Goal: Transaction & Acquisition: Purchase product/service

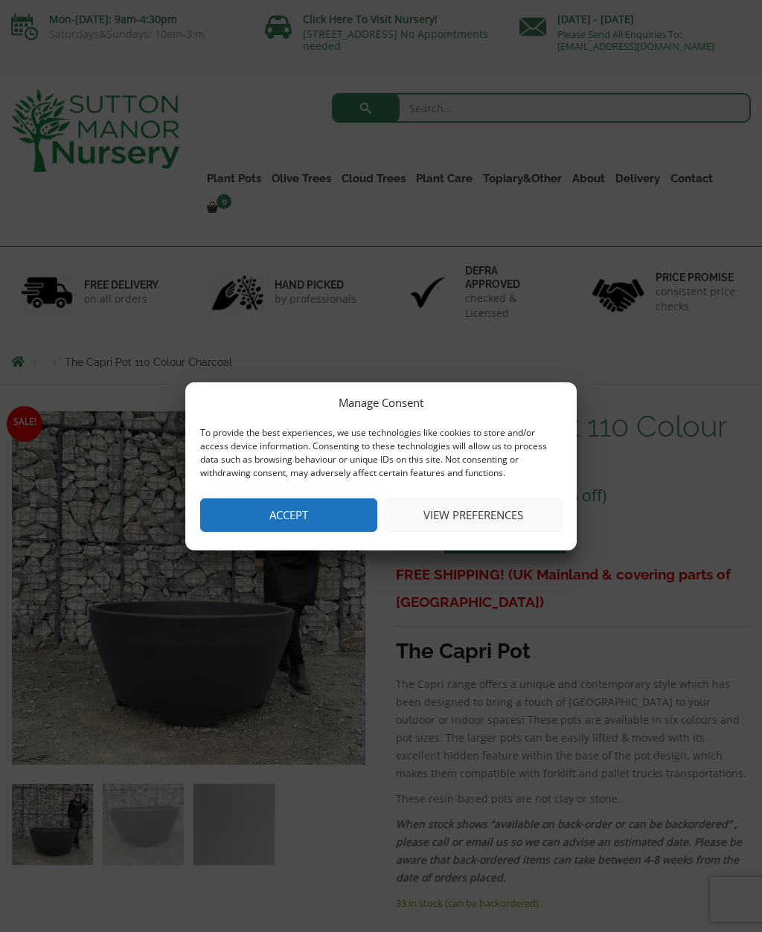
click at [326, 515] on button "Accept" at bounding box center [288, 514] width 177 height 33
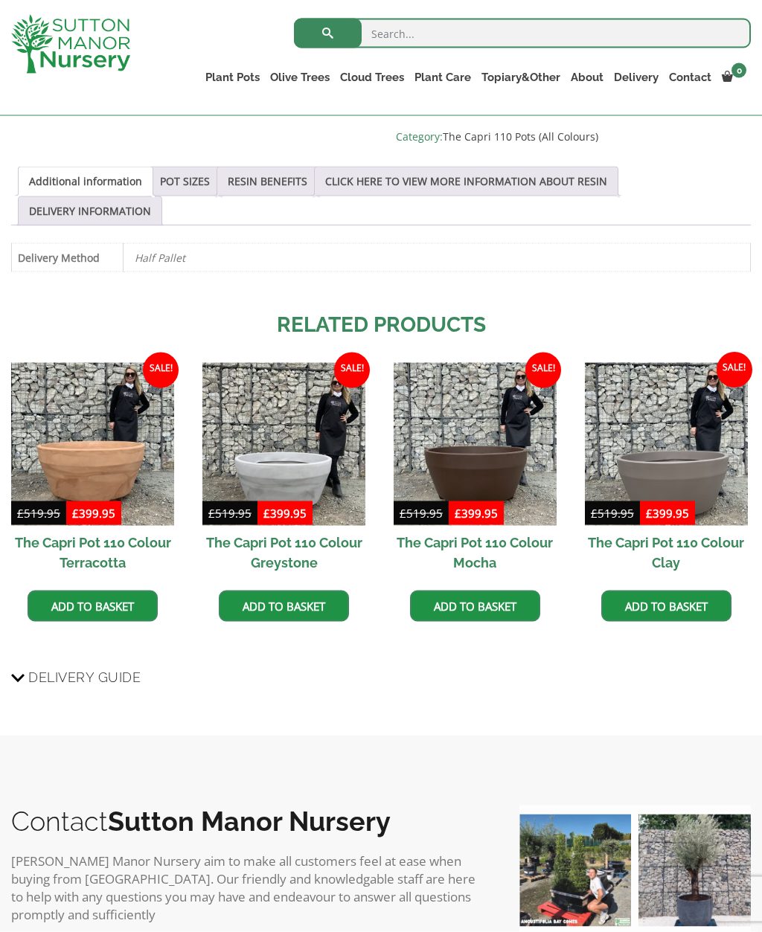
scroll to position [772, 0]
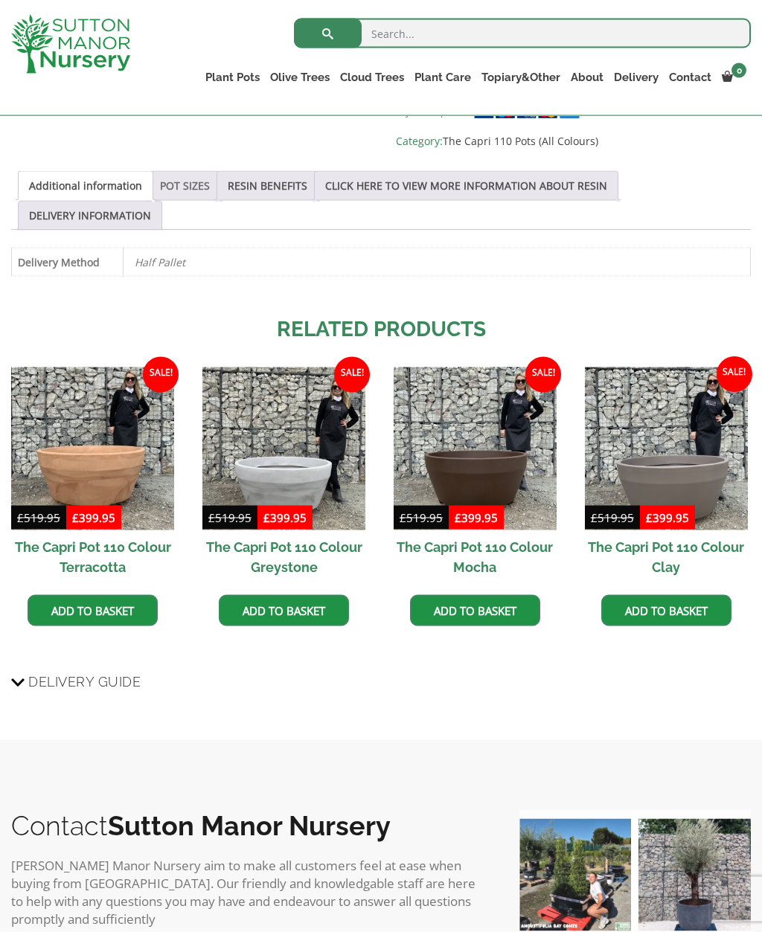
click at [196, 187] on link "POT SIZES" at bounding box center [185, 186] width 50 height 28
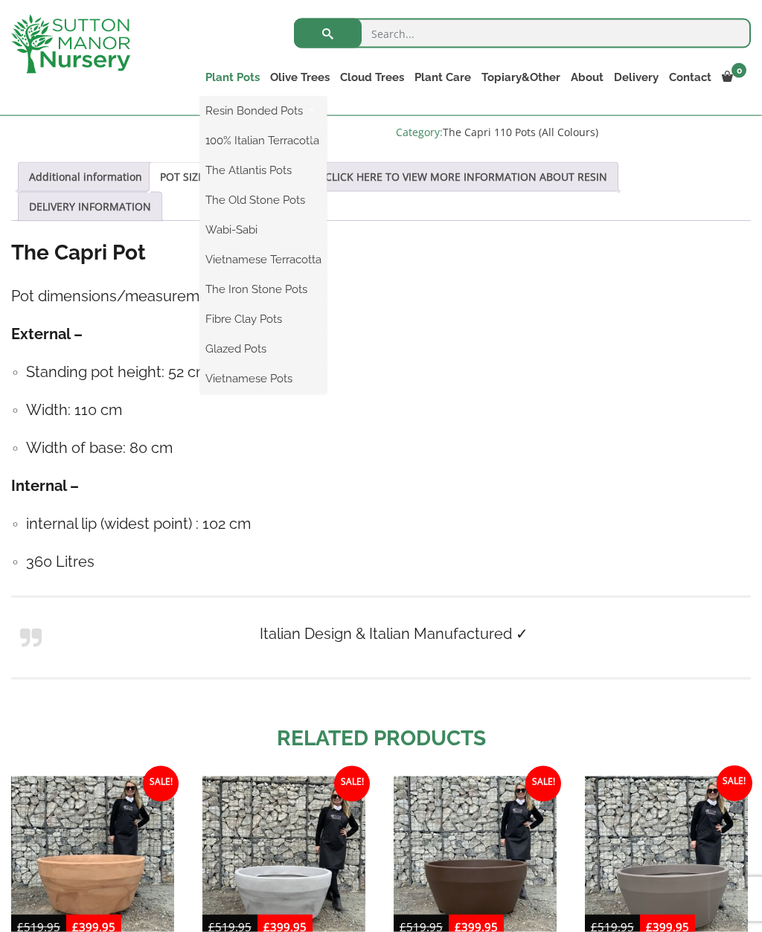
scroll to position [782, 0]
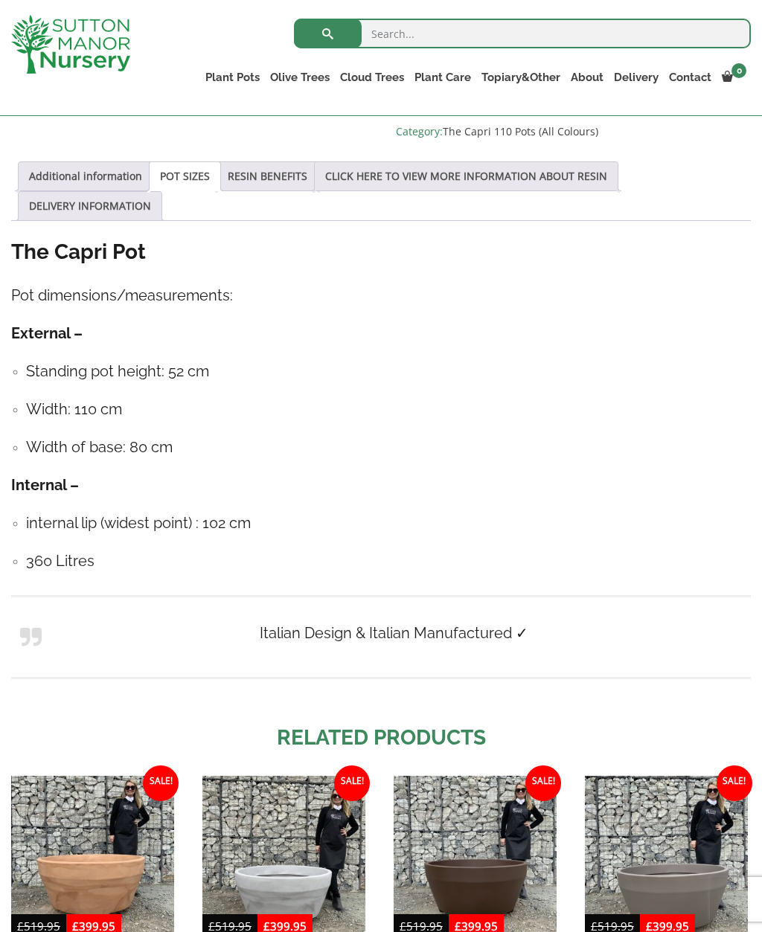
click at [651, 341] on h4 "External –" at bounding box center [380, 333] width 739 height 23
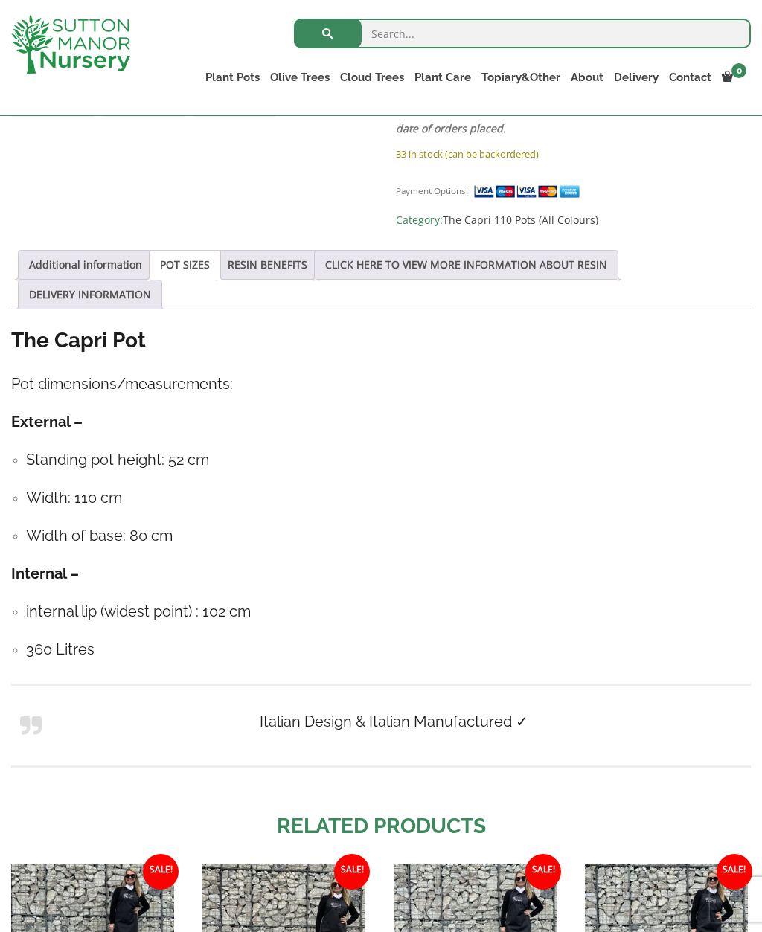
scroll to position [692, 0]
click at [190, 266] on link "POT SIZES" at bounding box center [185, 265] width 50 height 28
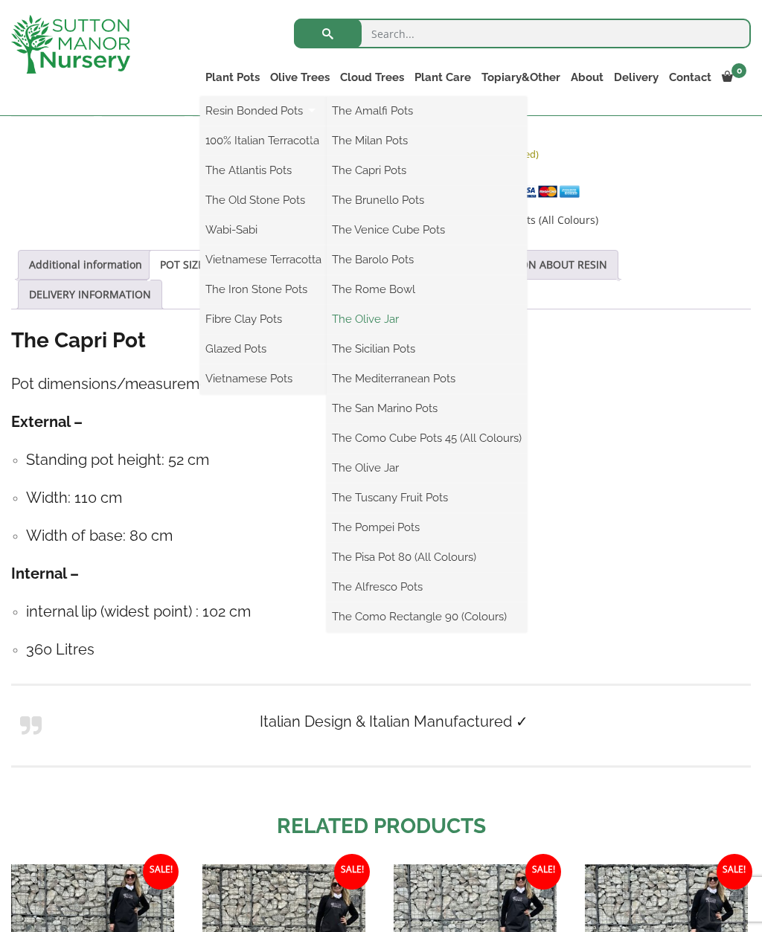
click at [391, 318] on link "The Olive Jar" at bounding box center [426, 319] width 200 height 22
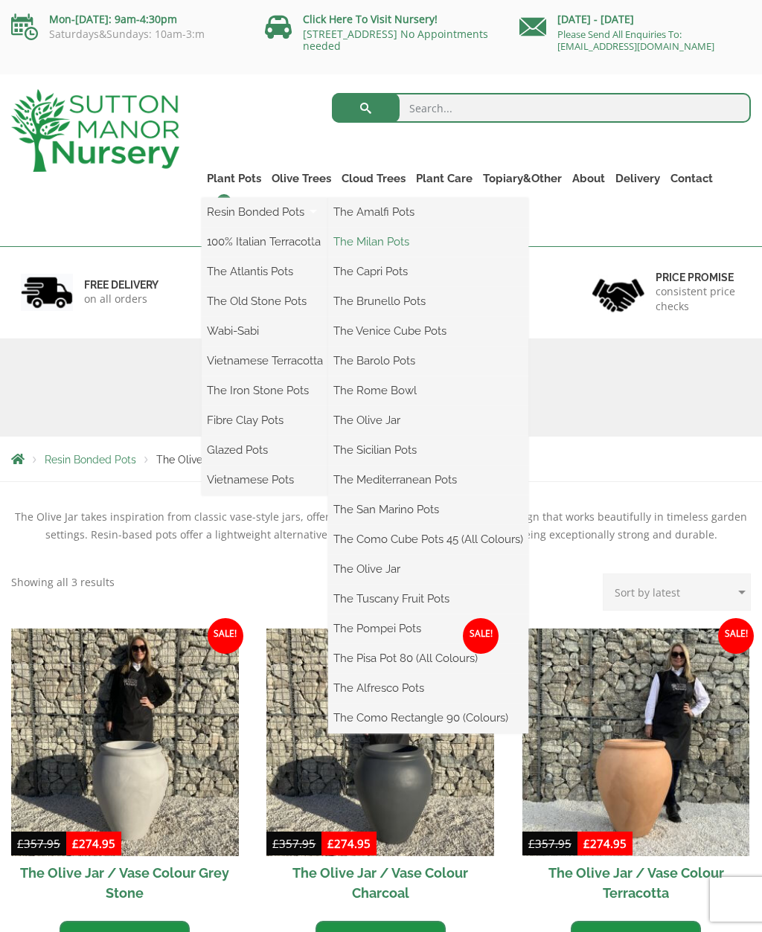
click at [398, 238] on link "The Milan Pots" at bounding box center [428, 242] width 200 height 22
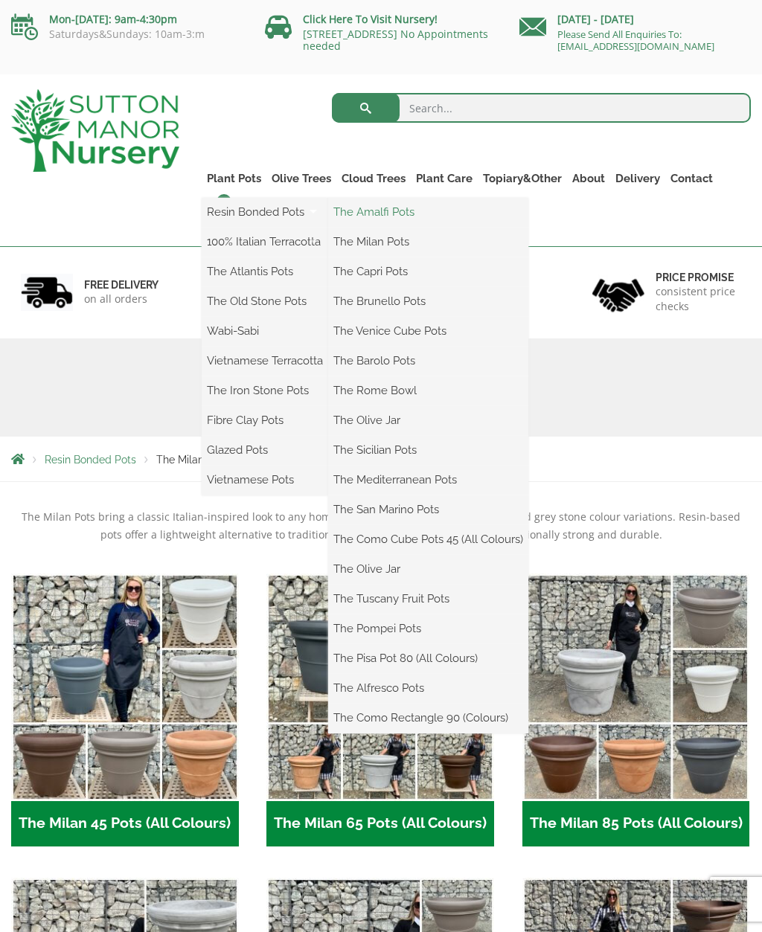
click at [411, 213] on link "The Amalfi Pots" at bounding box center [428, 212] width 200 height 22
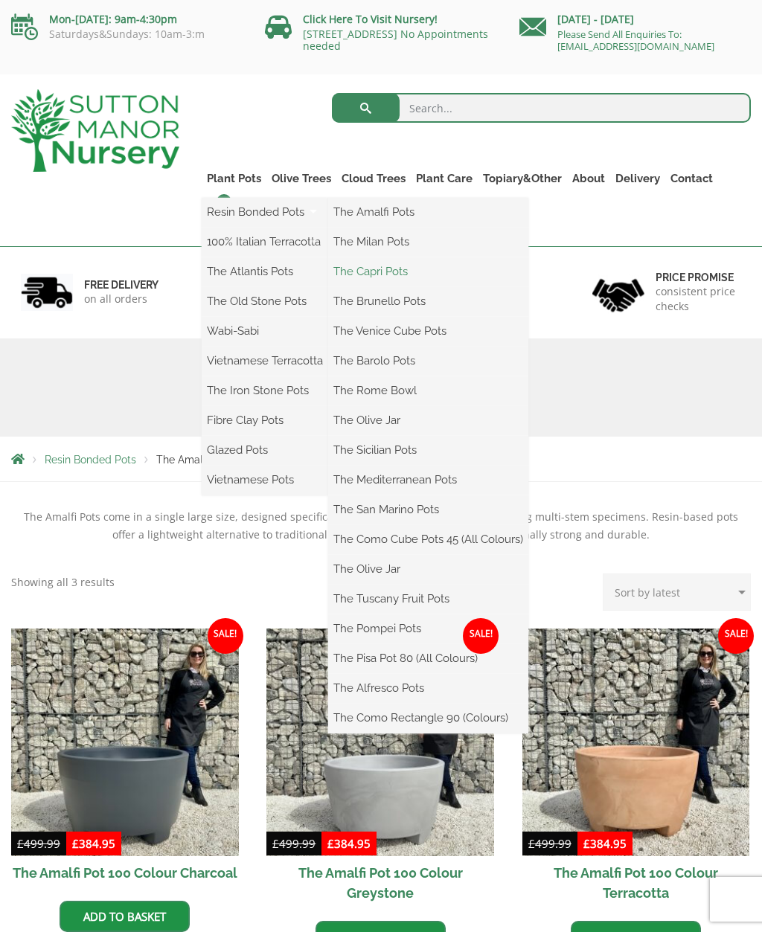
click at [402, 274] on link "The Capri Pots" at bounding box center [428, 271] width 200 height 22
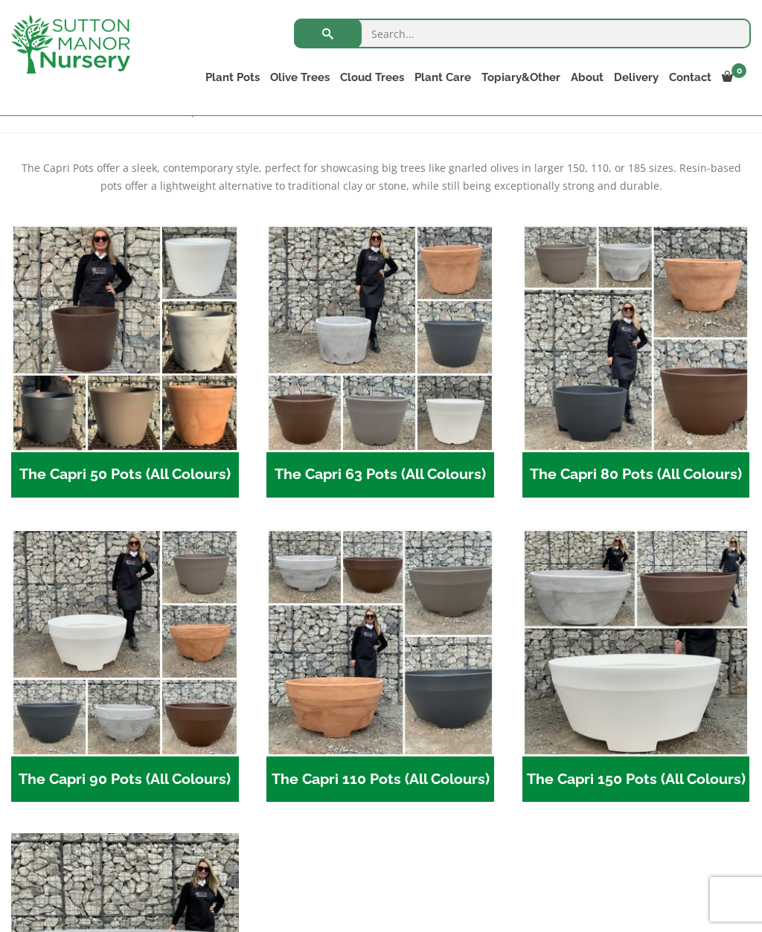
scroll to position [292, 0]
click at [605, 476] on h2 "The Capri 80 Pots (All Colours) (6)" at bounding box center [636, 476] width 228 height 46
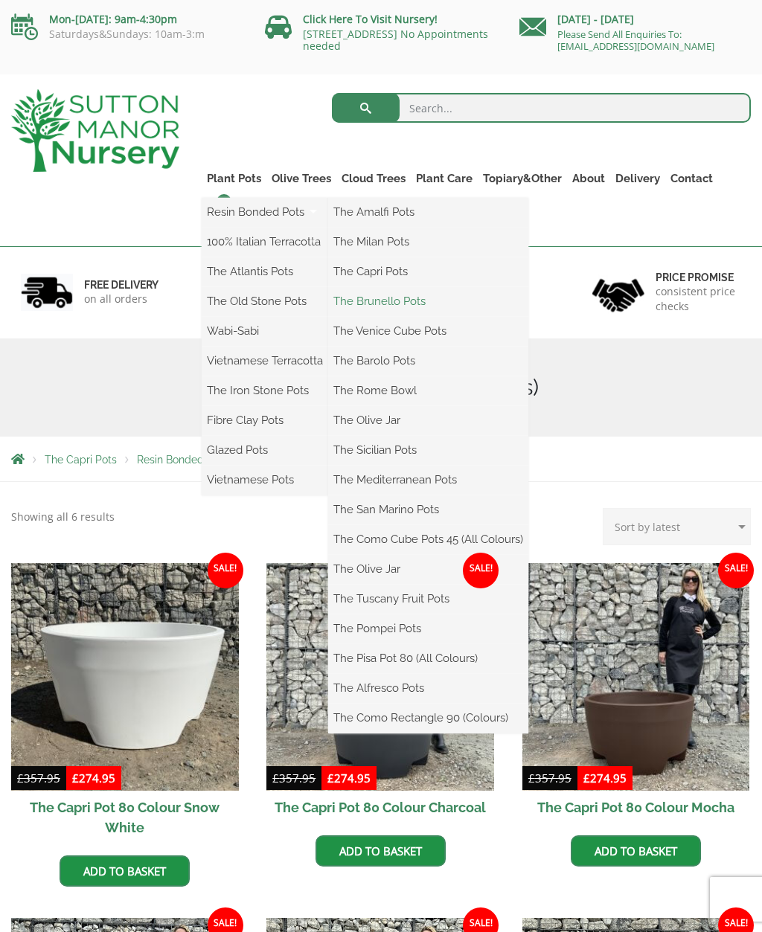
click at [415, 304] on link "The Brunello Pots" at bounding box center [428, 301] width 200 height 22
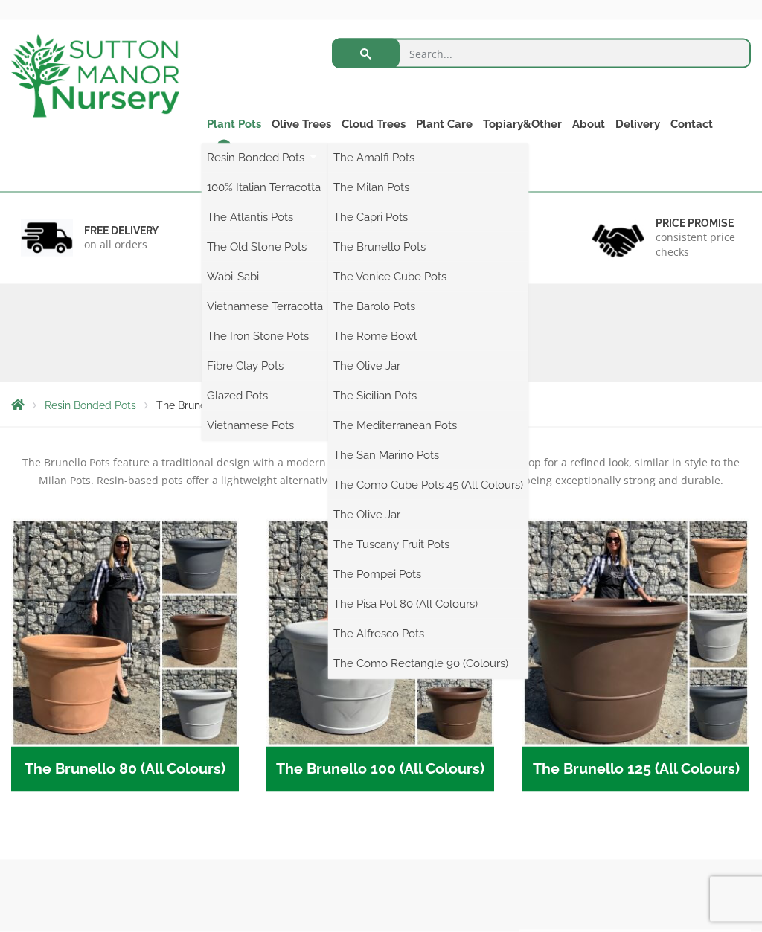
scroll to position [56, 0]
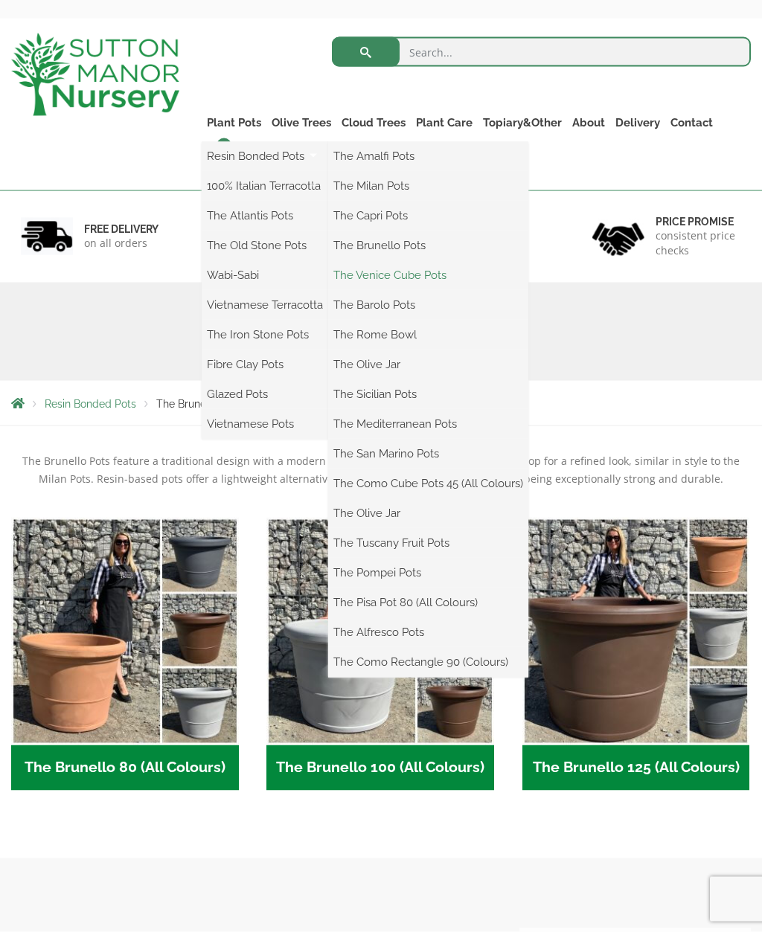
click at [442, 277] on link "The Venice Cube Pots" at bounding box center [428, 275] width 200 height 22
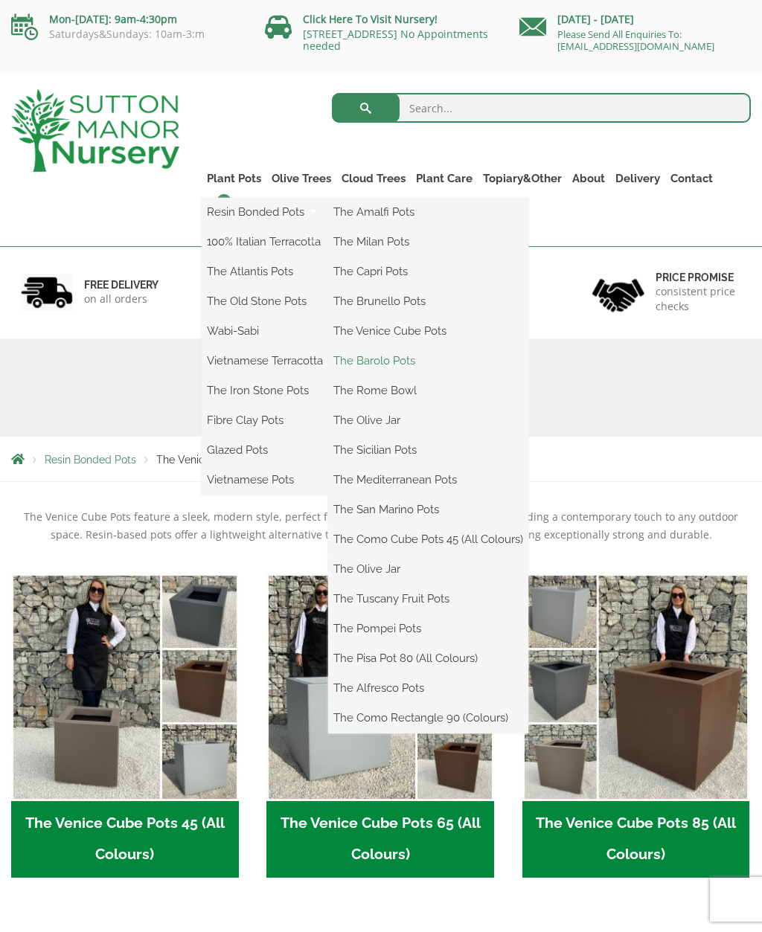
click at [397, 359] on link "The Barolo Pots" at bounding box center [428, 361] width 200 height 22
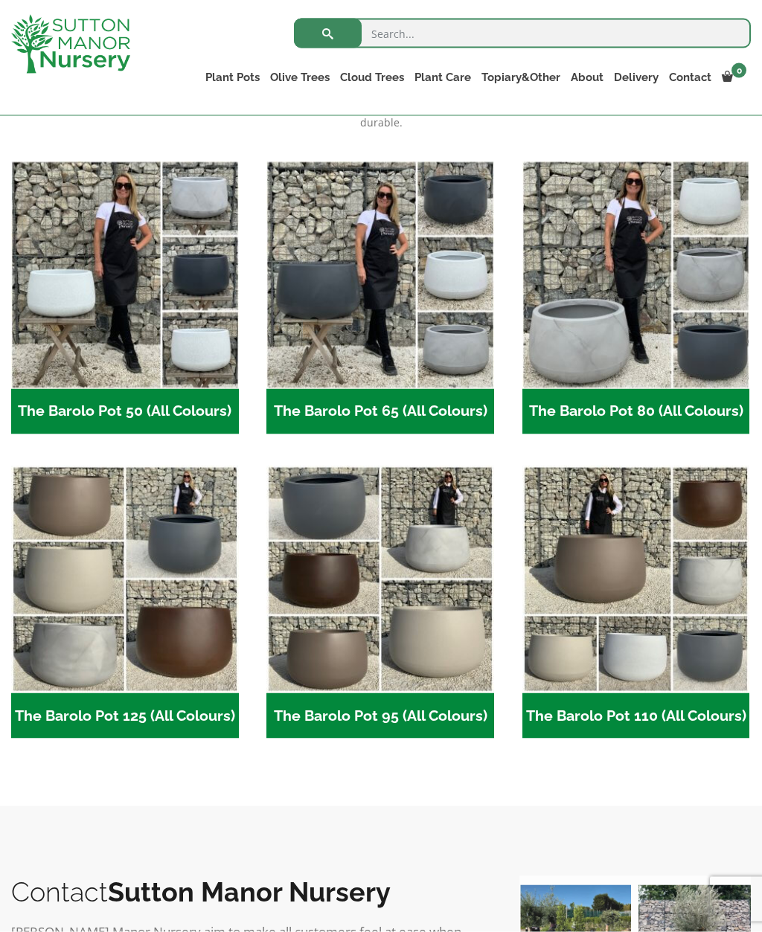
scroll to position [376, 0]
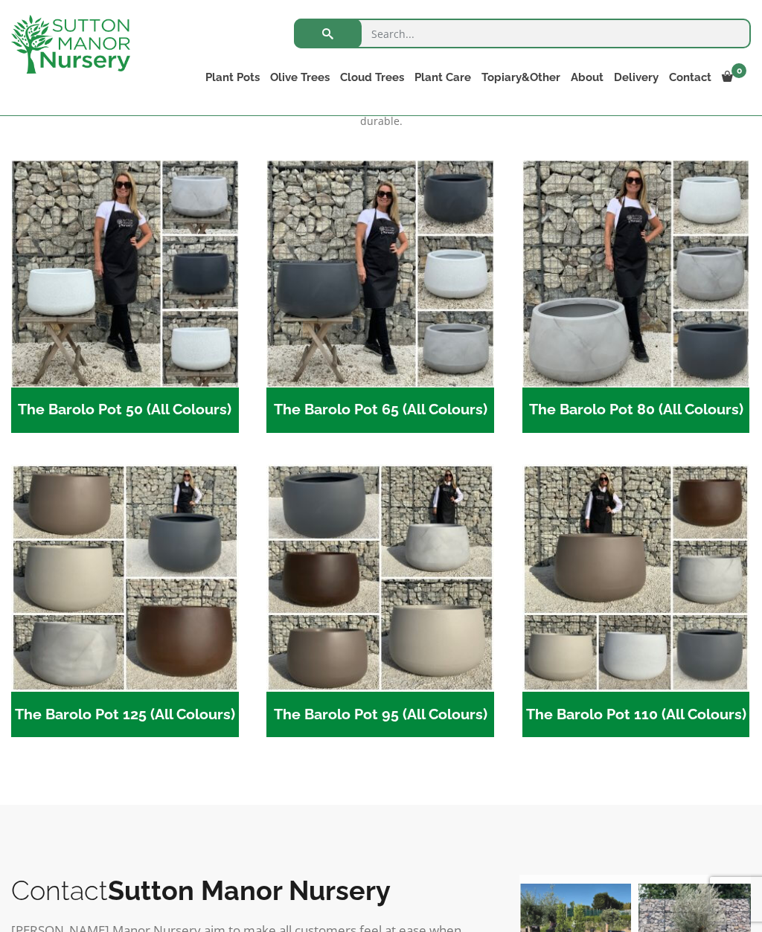
click at [410, 694] on h2 "The Barolo Pot 95 (All Colours) (6)" at bounding box center [380, 715] width 228 height 46
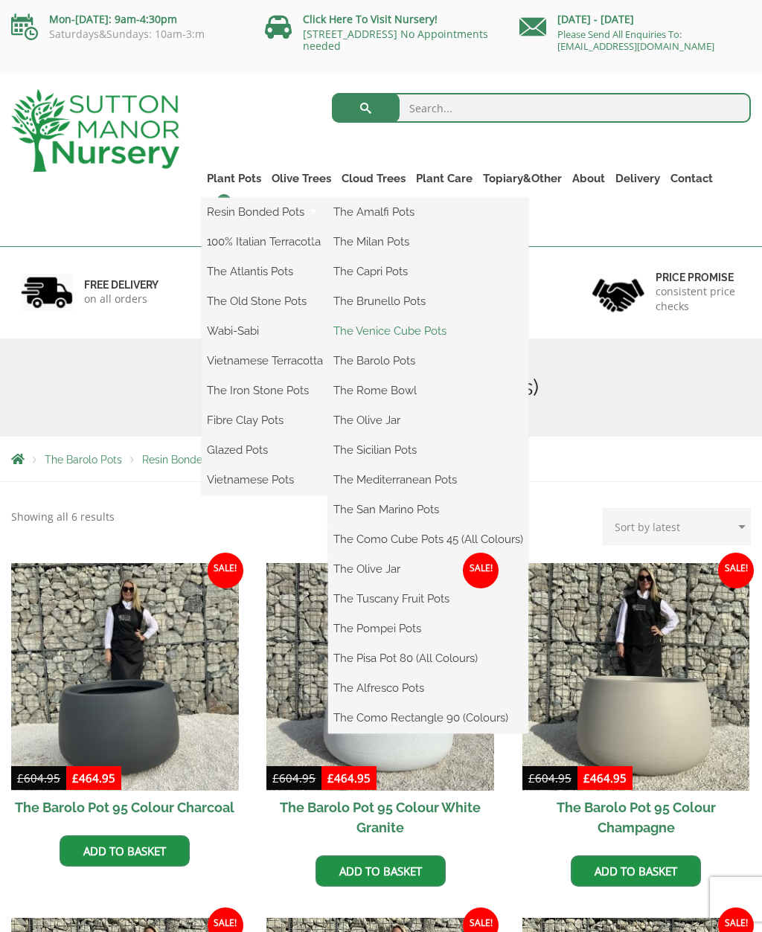
click at [437, 330] on link "The Venice Cube Pots" at bounding box center [428, 331] width 200 height 22
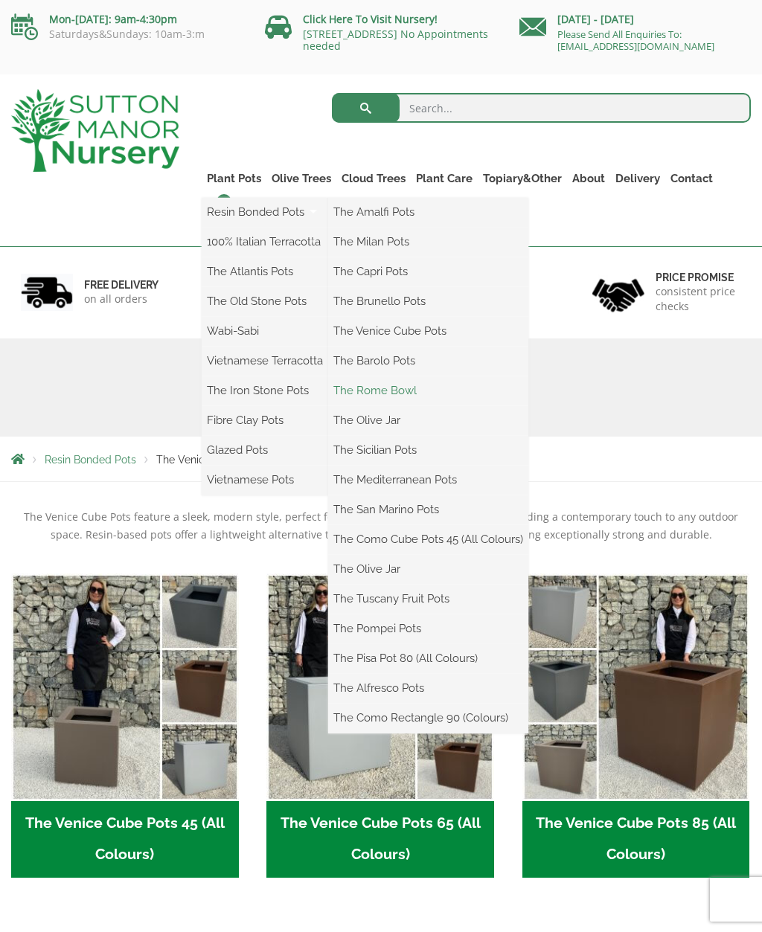
click at [408, 393] on link "The Rome Bowl" at bounding box center [428, 390] width 200 height 22
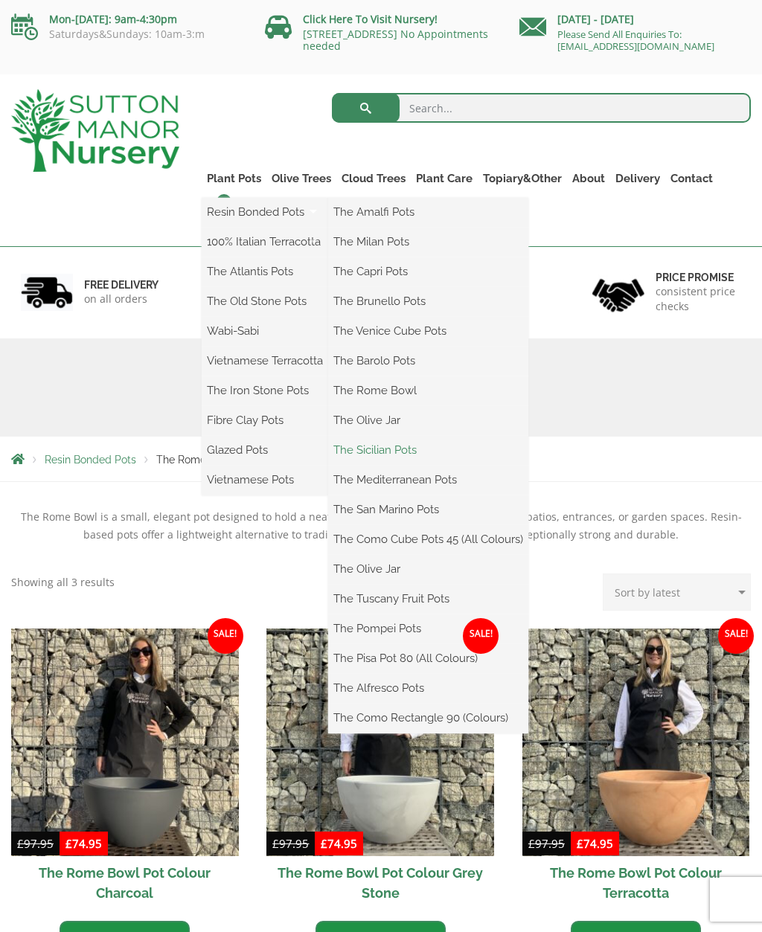
click at [411, 451] on link "The Sicilian Pots" at bounding box center [428, 450] width 200 height 22
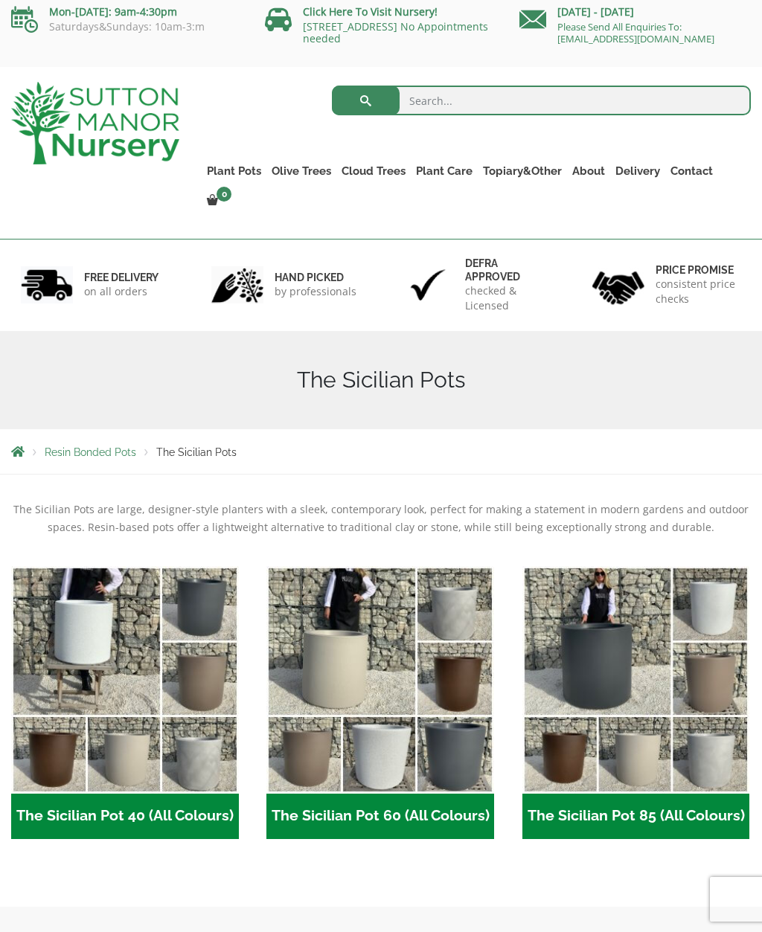
scroll to position [4, 0]
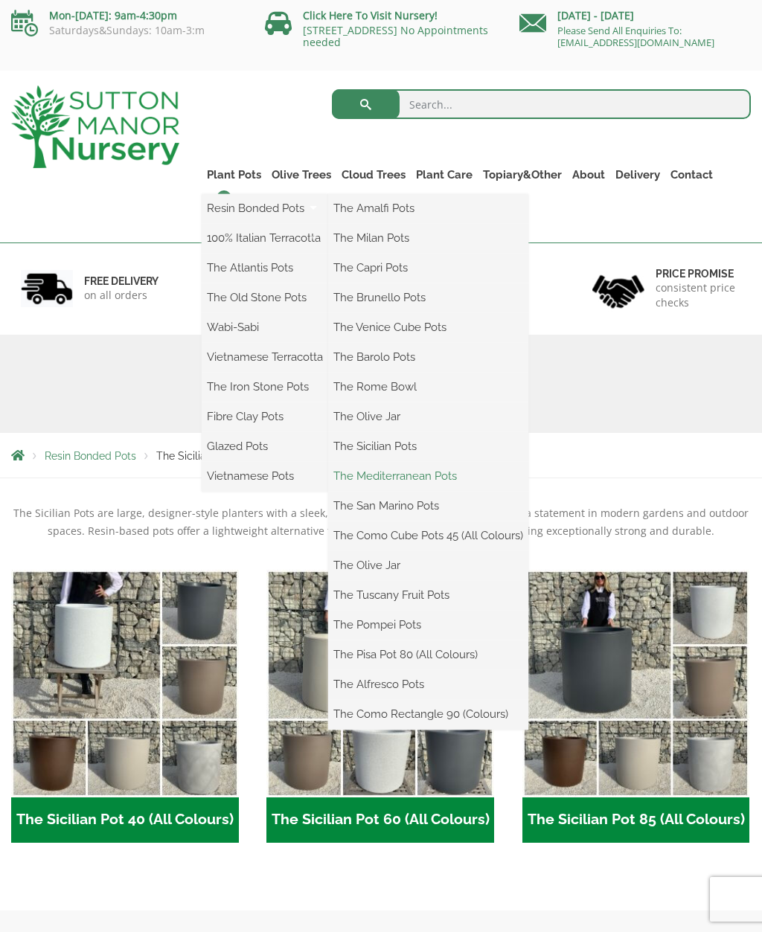
click at [458, 474] on link "The Mediterranean Pots" at bounding box center [428, 476] width 200 height 22
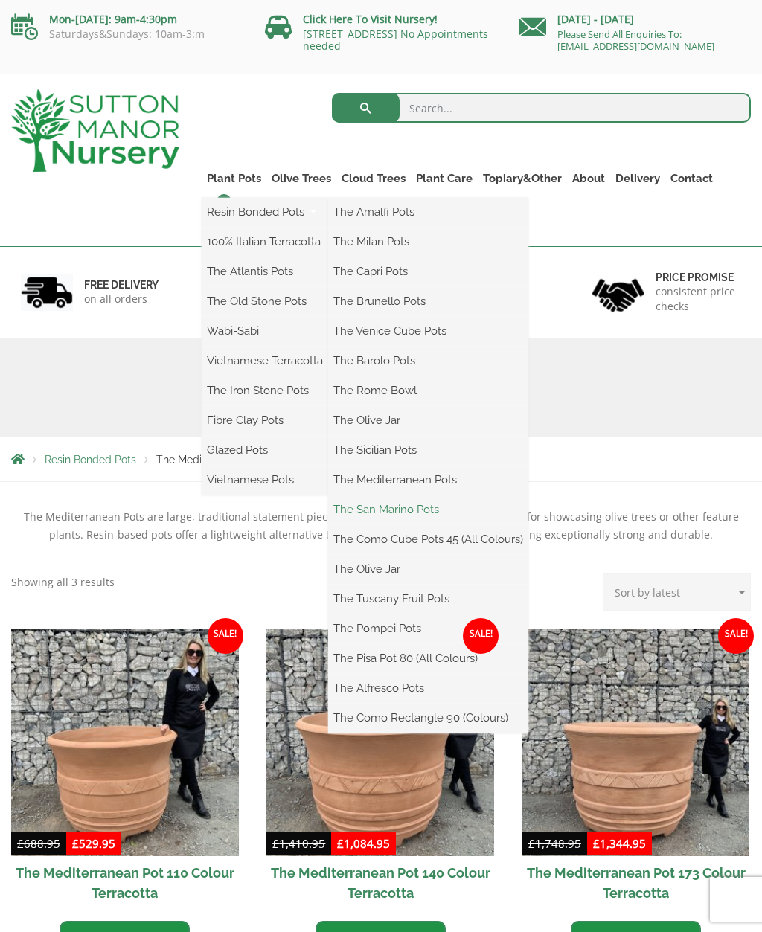
click at [424, 513] on link "The San Marino Pots" at bounding box center [428, 509] width 200 height 22
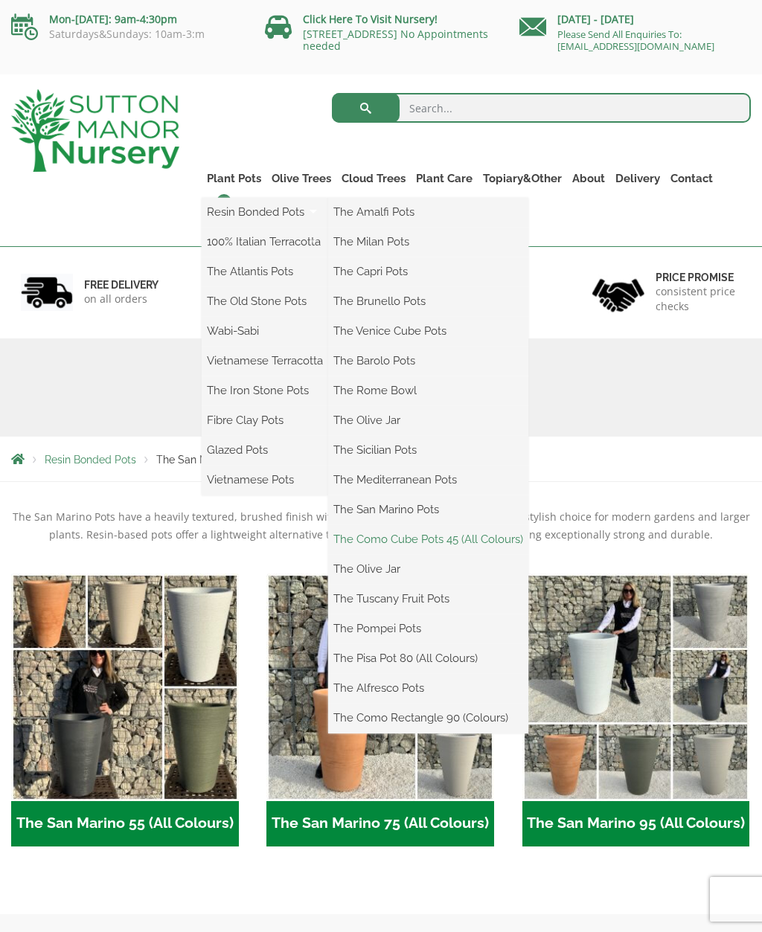
click at [484, 544] on link "The Como Cube Pots 45 (All Colours)" at bounding box center [428, 539] width 200 height 22
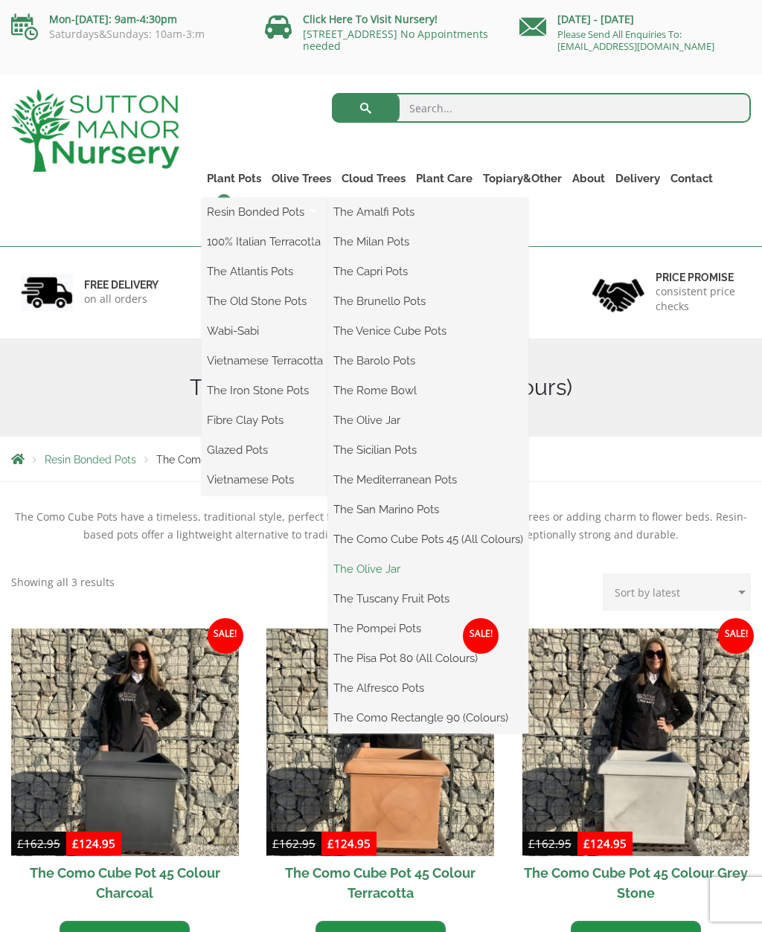
click at [386, 573] on link "The Olive Jar" at bounding box center [428, 569] width 200 height 22
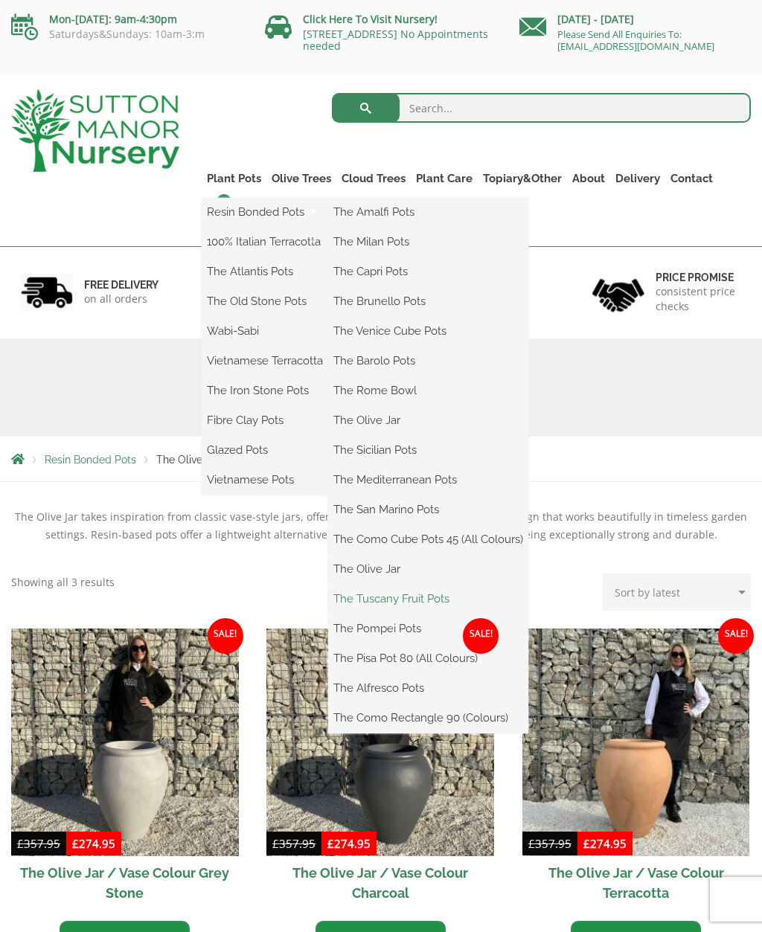
click at [428, 594] on link "The Tuscany Fruit Pots" at bounding box center [428, 598] width 200 height 22
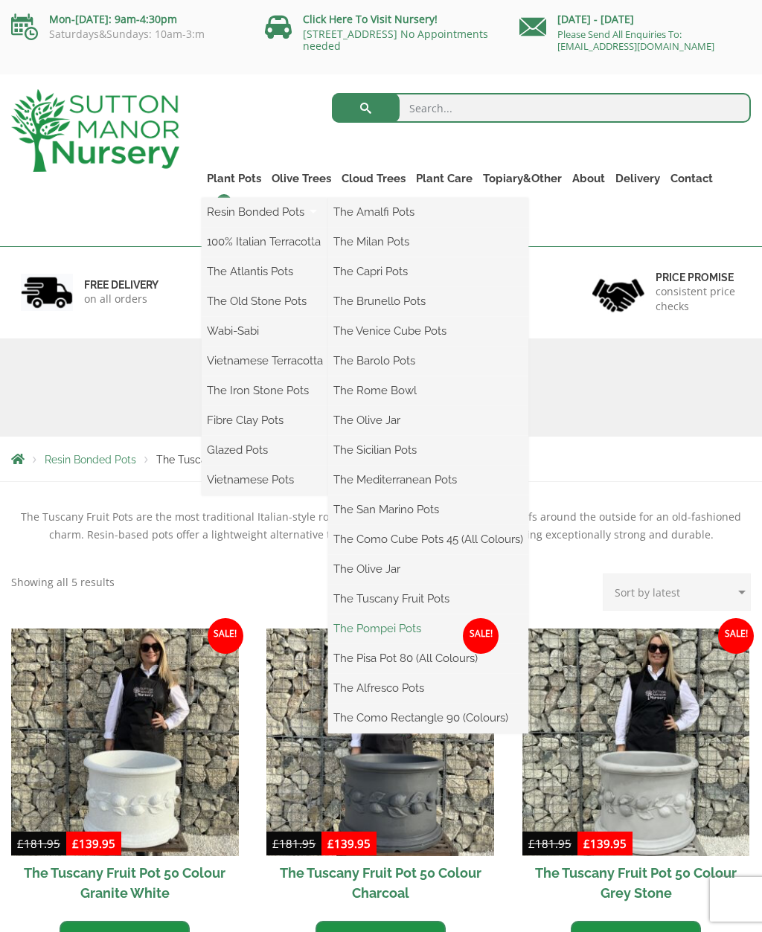
click at [411, 629] on link "The Pompei Pots" at bounding box center [428, 628] width 200 height 22
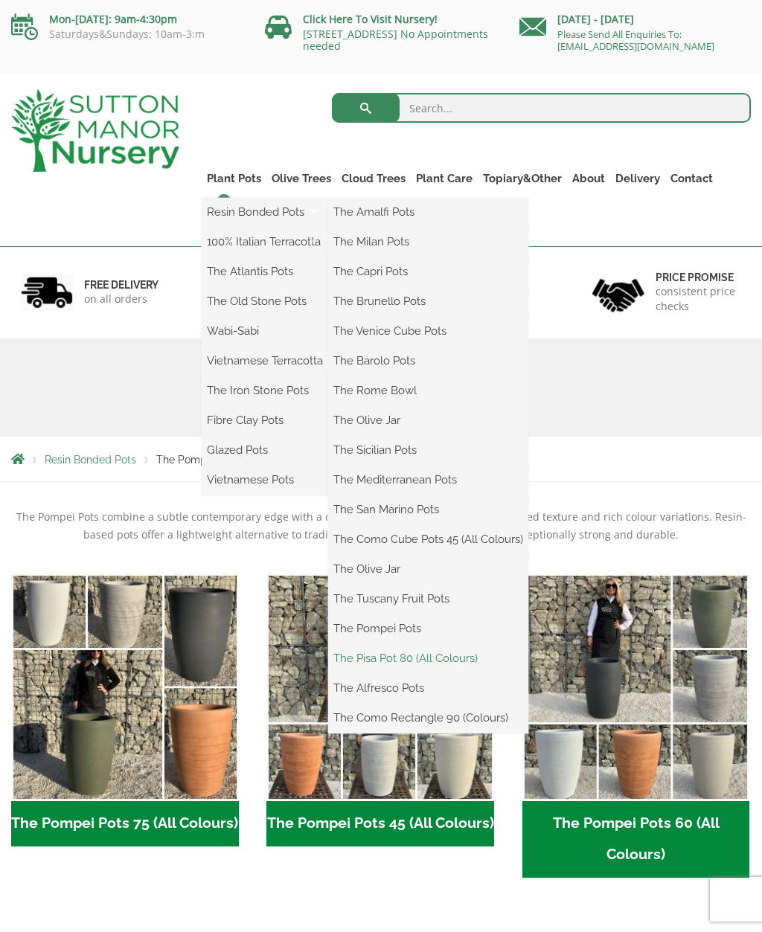
click at [462, 659] on link "The Pisa Pot 80 (All Colours)" at bounding box center [428, 658] width 200 height 22
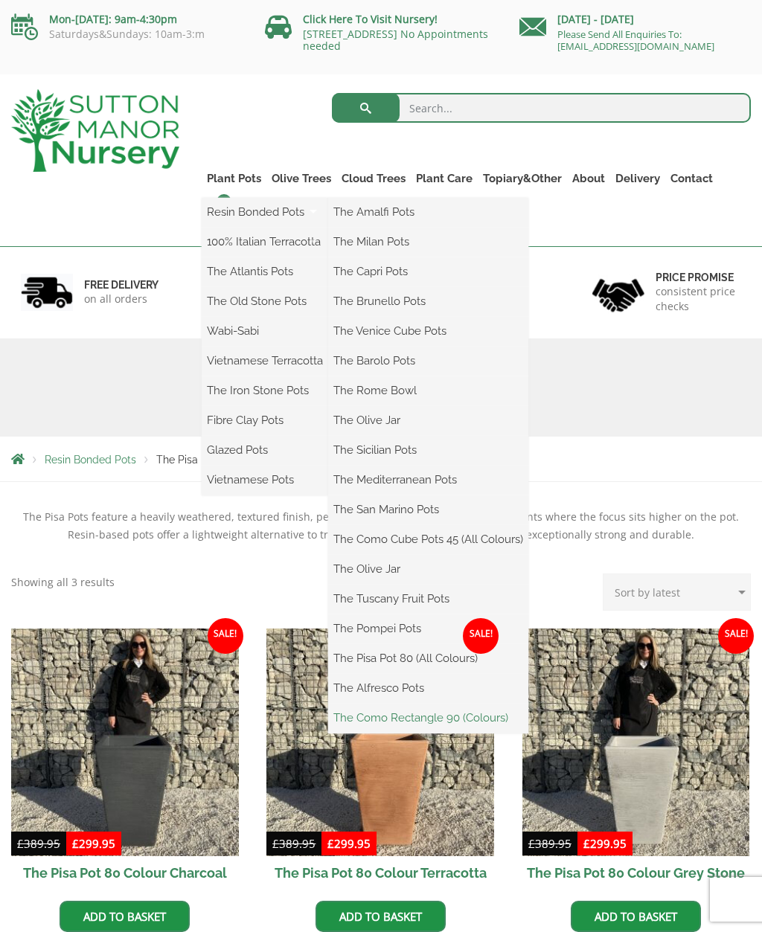
click at [498, 719] on link "The Como Rectangle 90 (Colours)" at bounding box center [428, 717] width 200 height 22
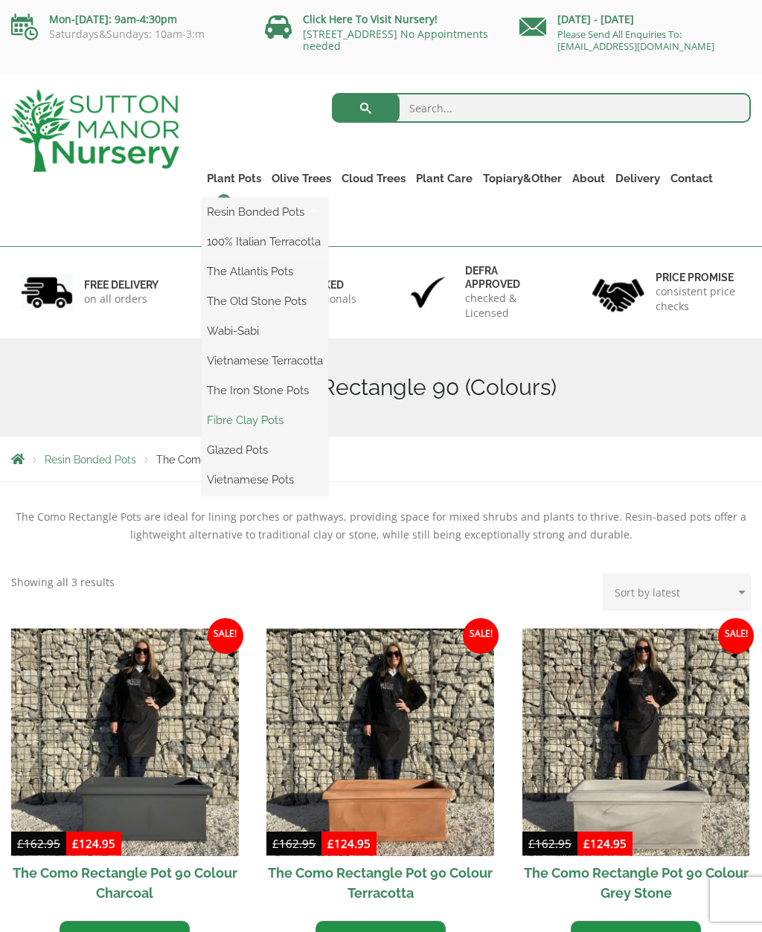
click at [271, 419] on link "Fibre Clay Pots" at bounding box center [265, 420] width 126 height 22
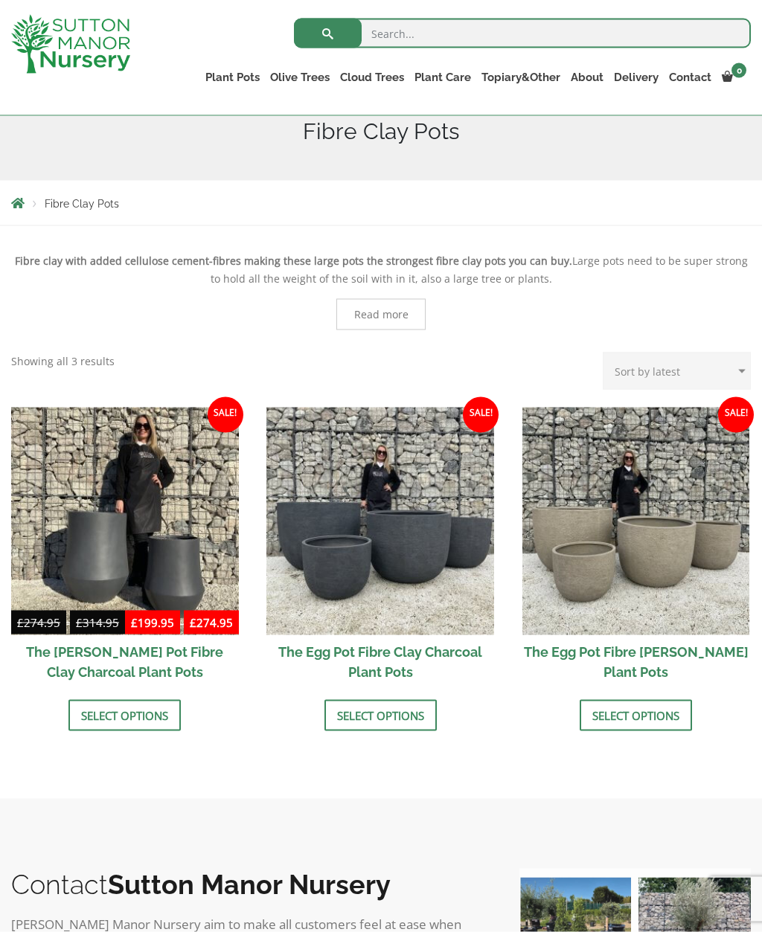
scroll to position [201, 0]
click at [401, 712] on link "Select options" at bounding box center [380, 714] width 112 height 31
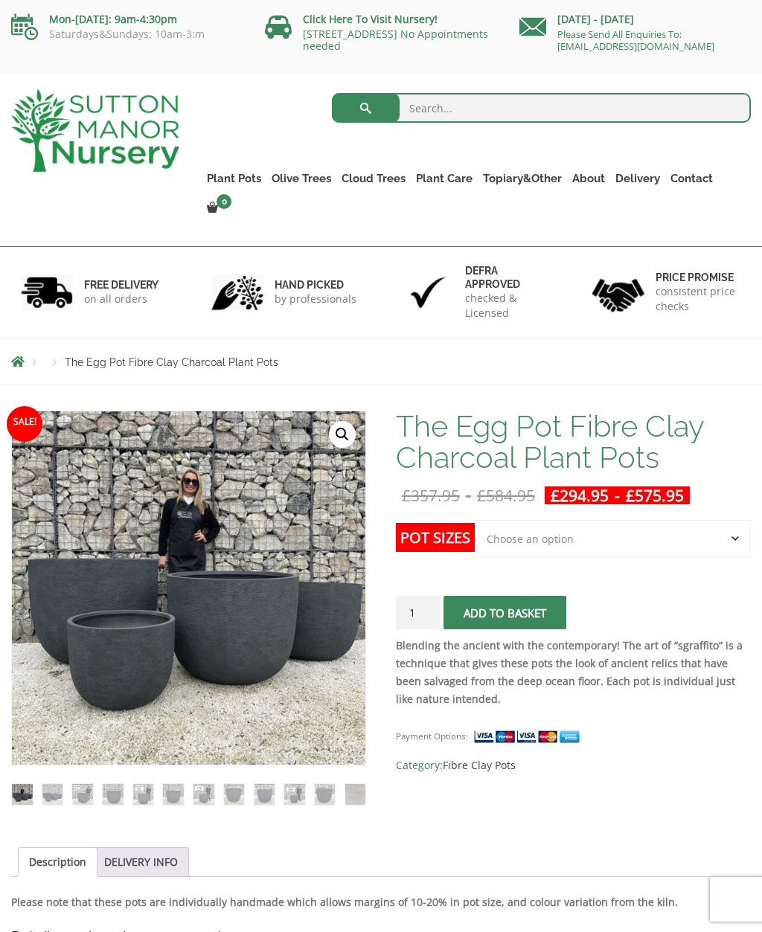
click at [727, 520] on select "Choose an option Click here to buy the 5th To Largest Pot In The Picture Click …" at bounding box center [612, 538] width 276 height 37
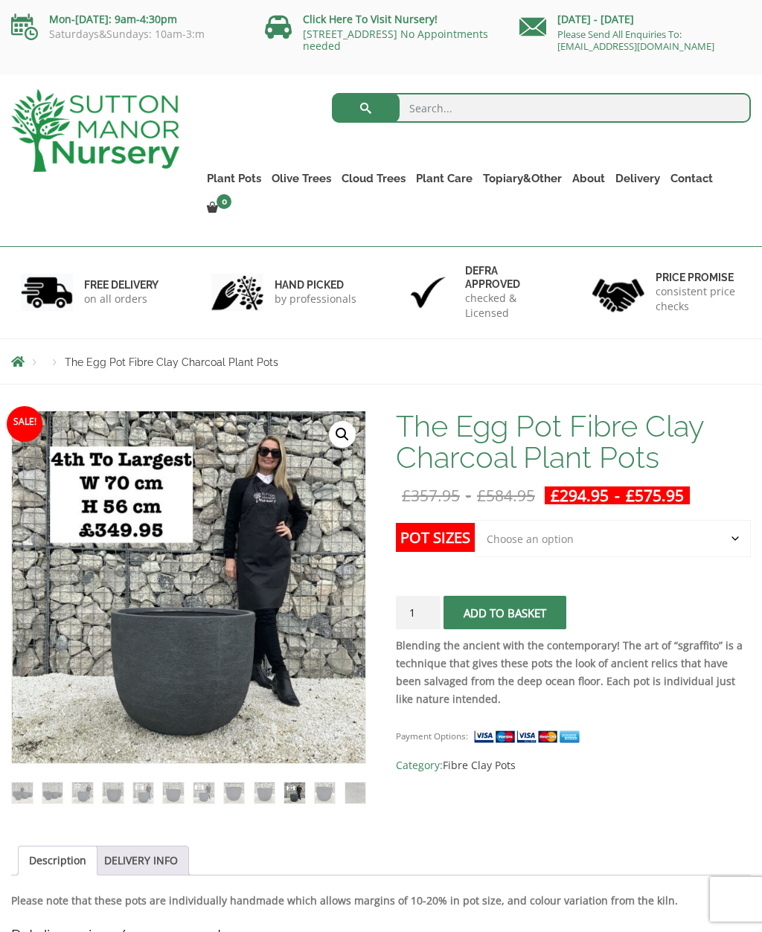
click at [731, 520] on select "Choose an option Click here to buy the 5th To Largest Pot In The Picture Click …" at bounding box center [612, 538] width 276 height 37
select select "Click here to buy the 4th To Largest Pot In The Picture"
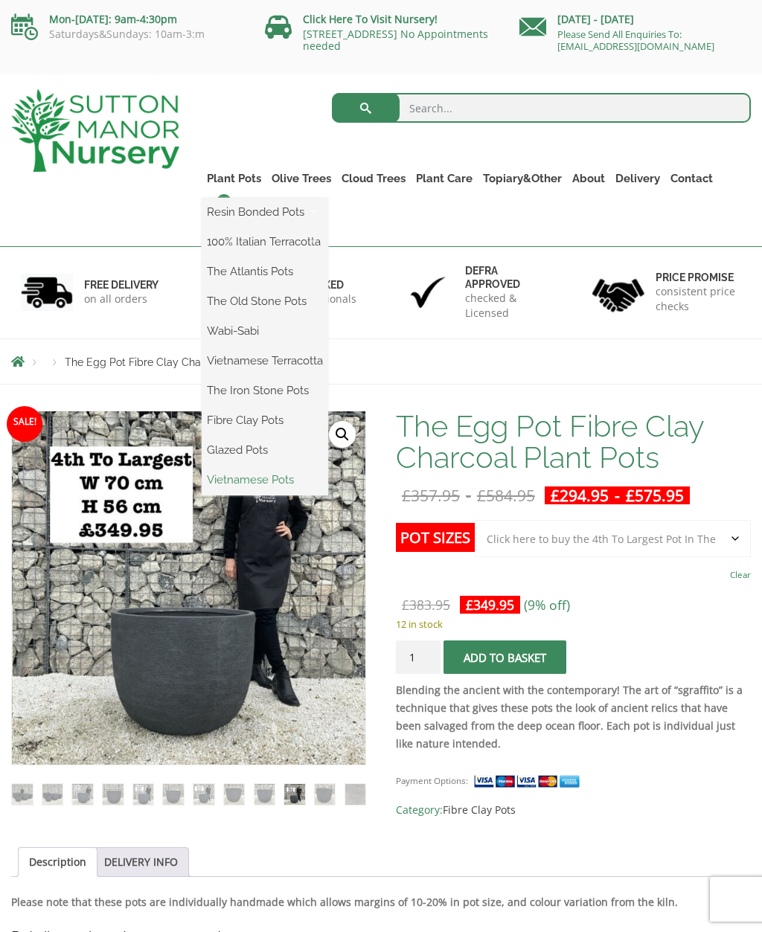
click at [294, 482] on link "Vietnamese Pots" at bounding box center [265, 480] width 126 height 22
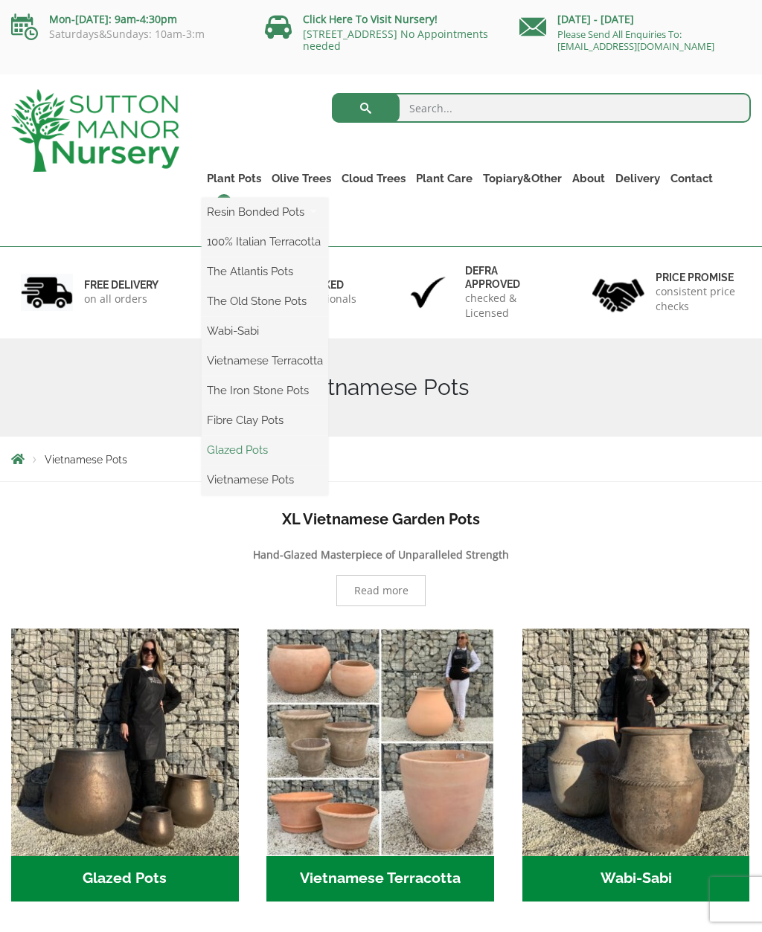
click at [263, 457] on link "Glazed Pots" at bounding box center [265, 450] width 126 height 22
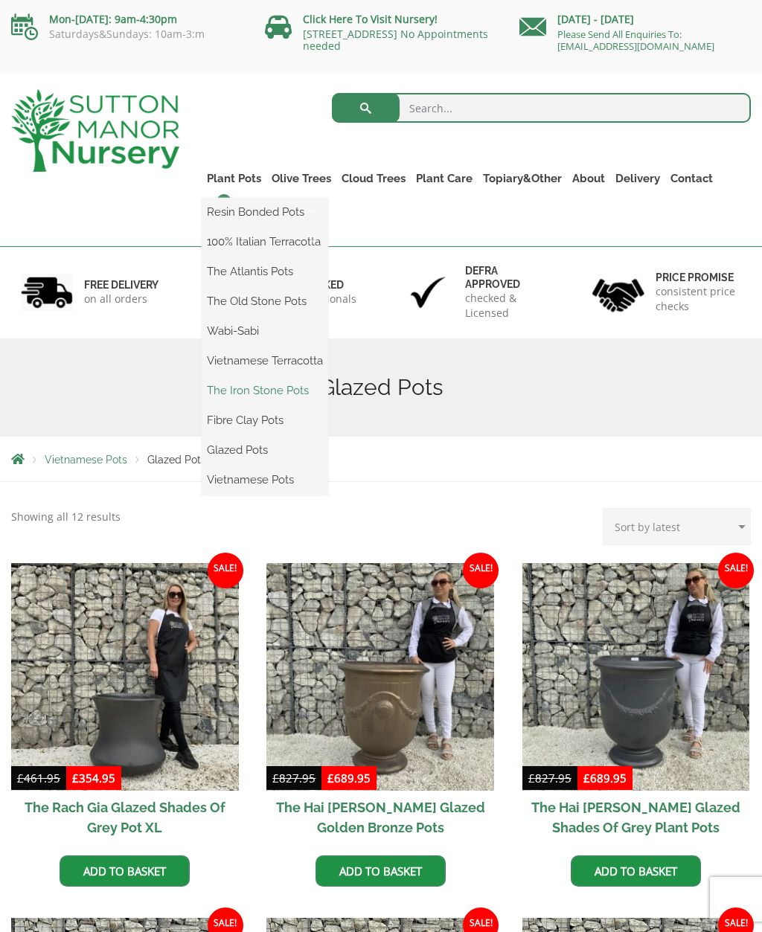
click at [300, 393] on link "The Iron Stone Pots" at bounding box center [265, 390] width 126 height 22
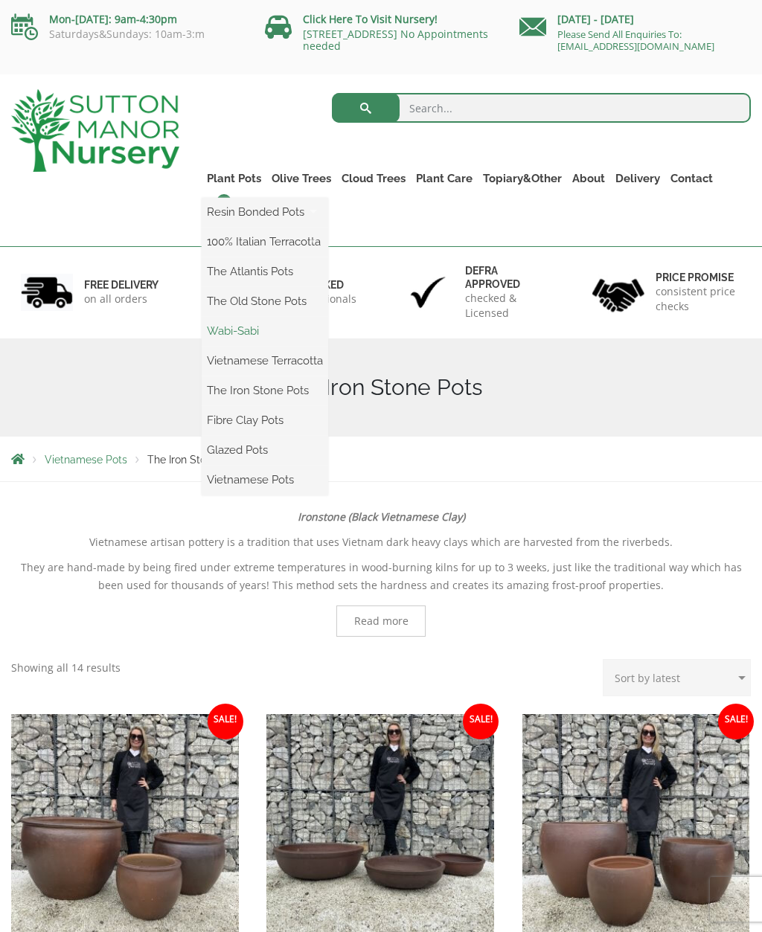
click at [252, 335] on link "Wabi-Sabi" at bounding box center [265, 331] width 126 height 22
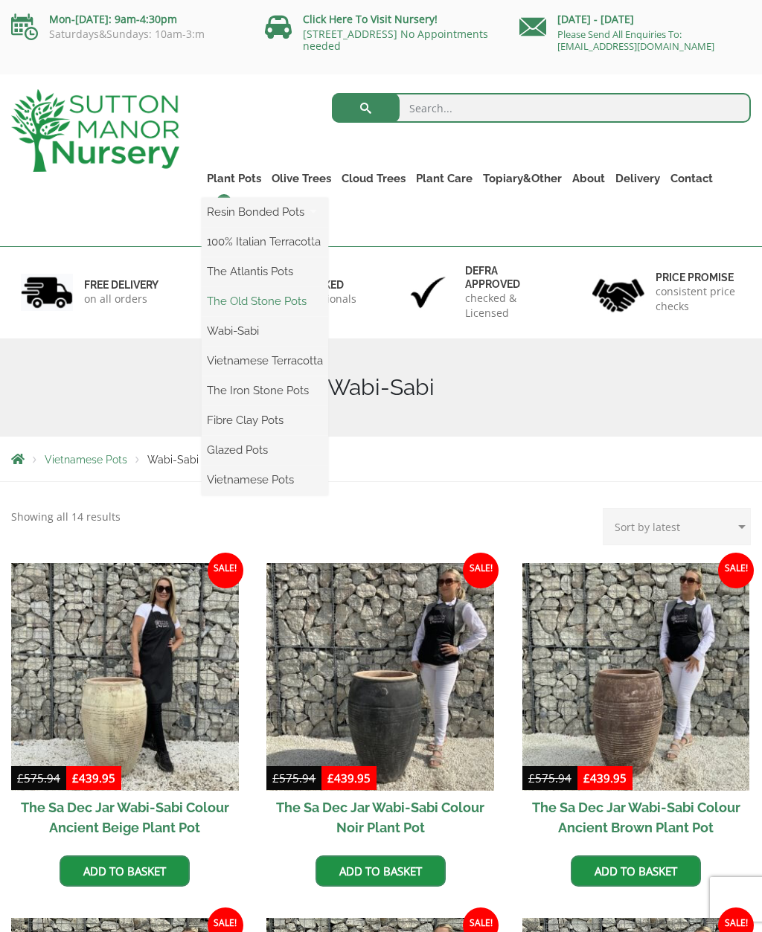
click at [297, 303] on link "The Old Stone Pots" at bounding box center [265, 301] width 126 height 22
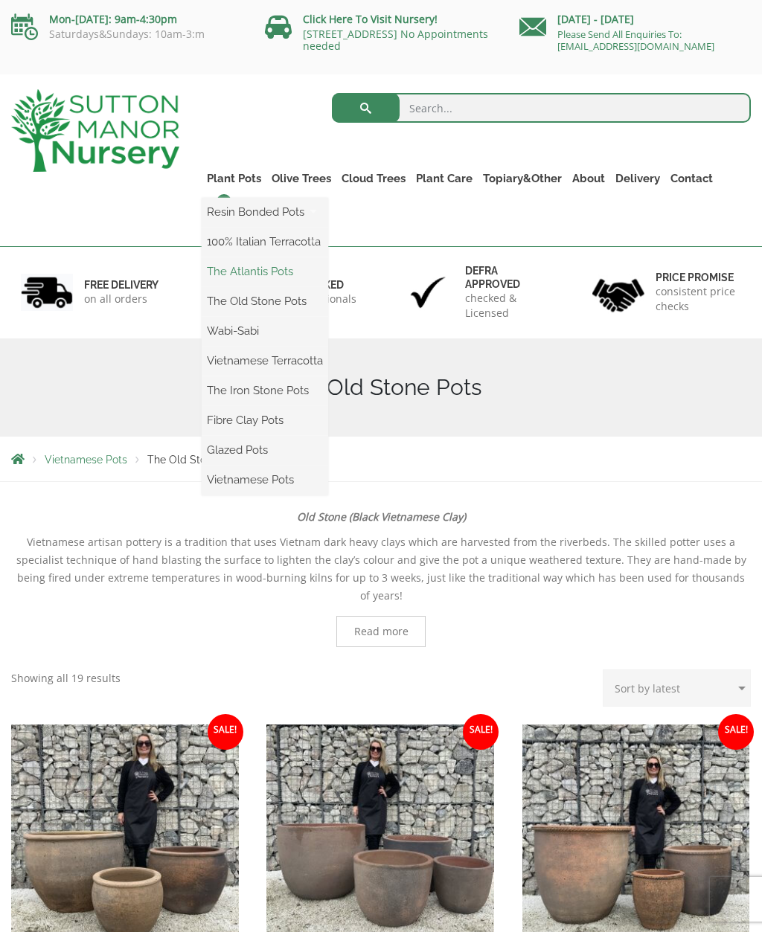
click at [274, 271] on link "The Atlantis Pots" at bounding box center [265, 271] width 126 height 22
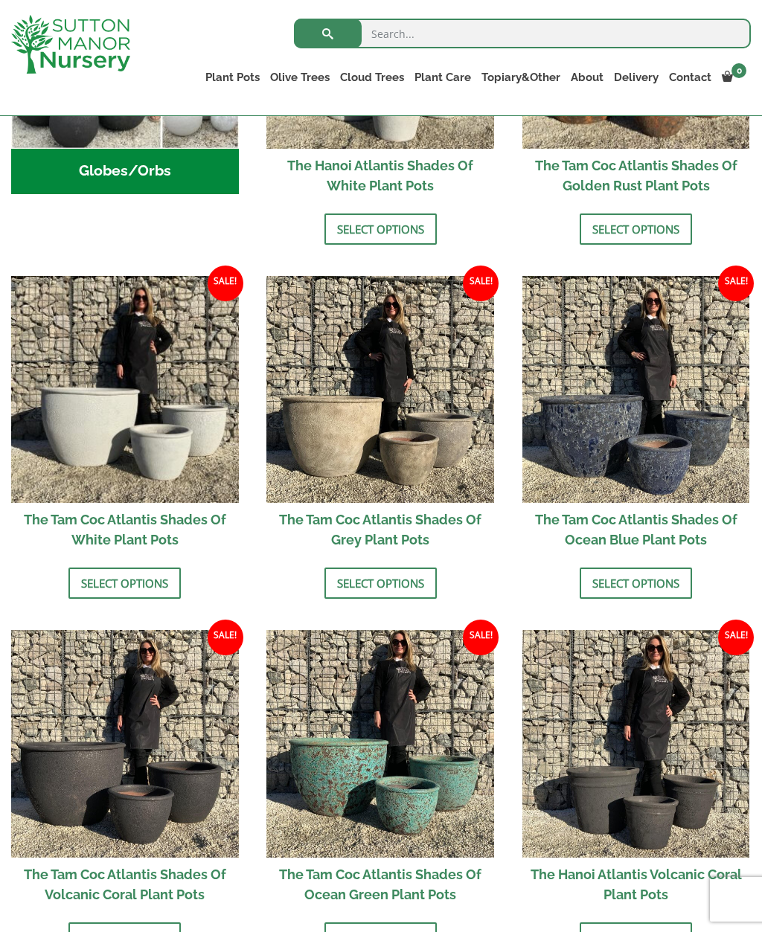
scroll to position [711, 0]
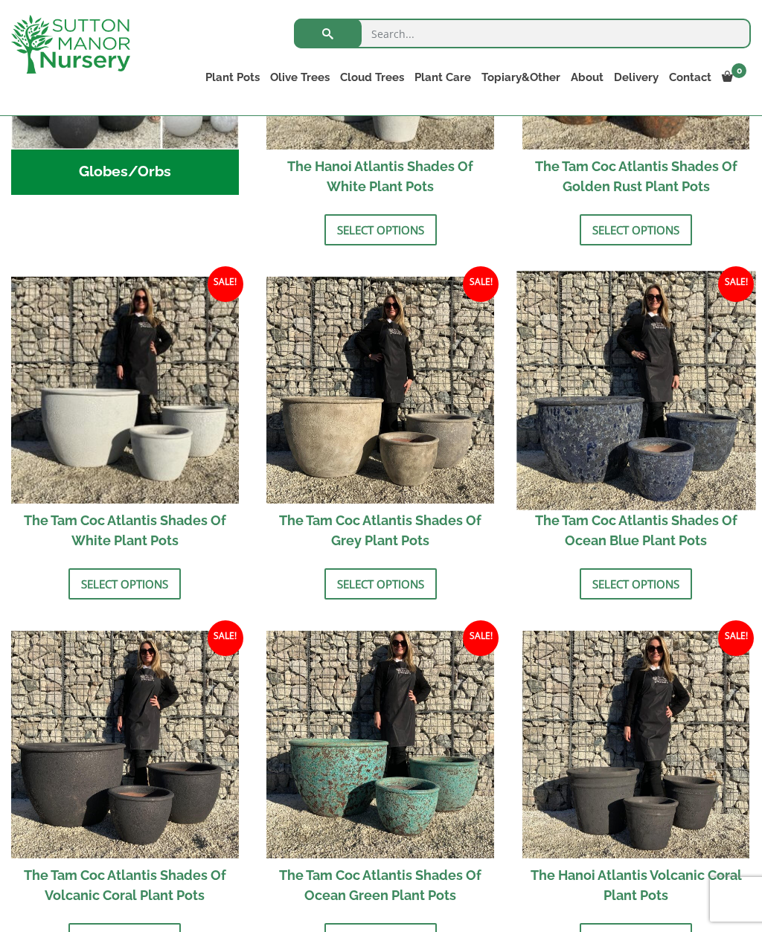
click at [683, 435] on img at bounding box center [635, 390] width 239 height 239
